Goal: Transaction & Acquisition: Purchase product/service

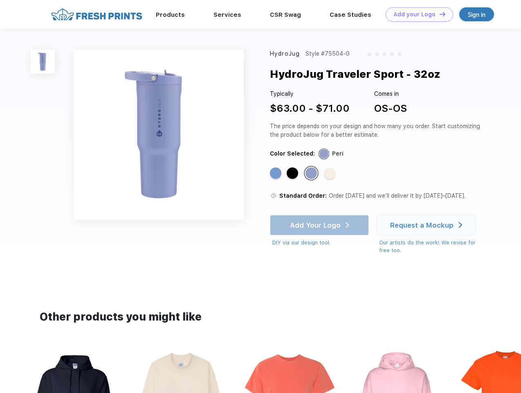
click at [416, 14] on link "Add your Logo Design Tool" at bounding box center [420, 14] width 68 height 14
click at [0, 0] on div "Design Tool" at bounding box center [0, 0] width 0 height 0
click at [439, 14] on link "Add your Logo Design Tool" at bounding box center [420, 14] width 68 height 14
click at [43, 61] on img at bounding box center [43, 62] width 24 height 24
click at [277, 173] on div "Standard Color" at bounding box center [275, 172] width 11 height 11
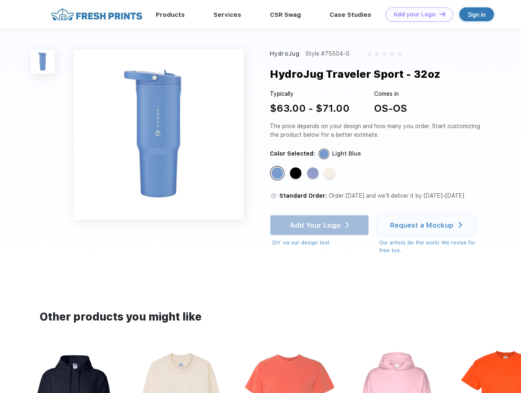
click at [293, 173] on div "Standard Color" at bounding box center [295, 172] width 11 height 11
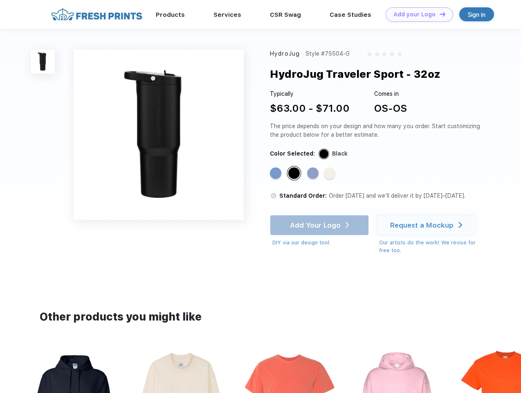
click at [312, 173] on div "Standard Color" at bounding box center [312, 172] width 11 height 11
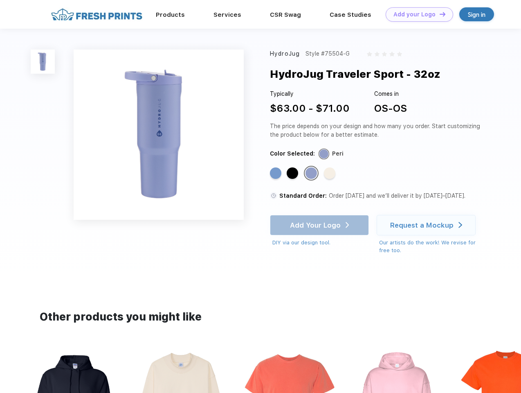
click at [331, 173] on div "Standard Color" at bounding box center [329, 172] width 11 height 11
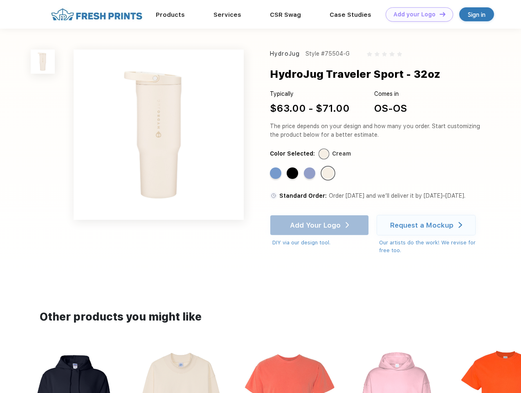
click at [320, 225] on div "Add Your Logo DIY via our design tool. Ah shoot! This product isn't up in our d…" at bounding box center [319, 231] width 99 height 32
click at [428, 225] on div "Request a Mockup" at bounding box center [421, 225] width 63 height 8
